Goal: Task Accomplishment & Management: Use online tool/utility

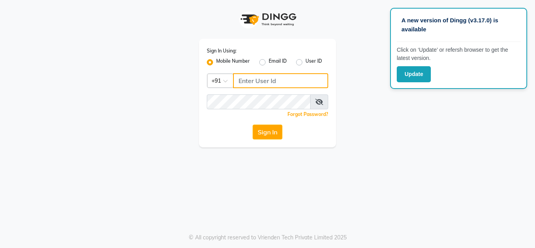
click at [280, 83] on input "Username" at bounding box center [280, 80] width 95 height 15
type input "7559260341"
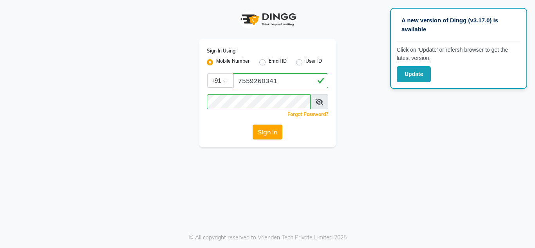
click at [272, 132] on button "Sign In" at bounding box center [268, 132] width 30 height 15
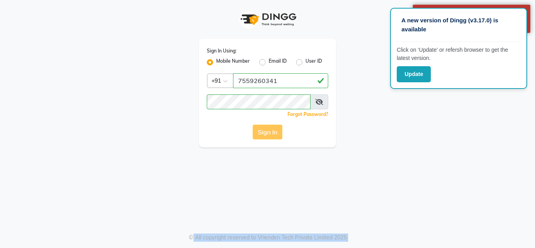
click at [272, 132] on div "Sign In" at bounding box center [267, 132] width 121 height 15
click at [272, 132] on button "Sign In" at bounding box center [268, 132] width 30 height 15
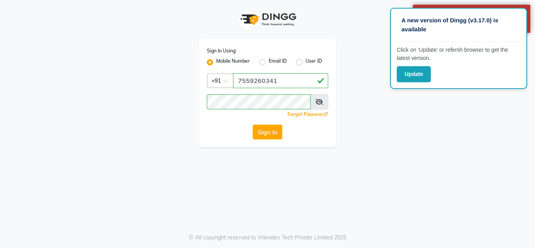
click at [255, 215] on div "A new version of Dingg (v3.17.0) is available Click on ‘Update’ or refersh brow…" at bounding box center [267, 124] width 535 height 248
click at [264, 174] on div "A new version of Dingg (v3.17.0) is available Click on ‘Update’ or refersh brow…" at bounding box center [267, 124] width 535 height 248
